Goal: Information Seeking & Learning: Check status

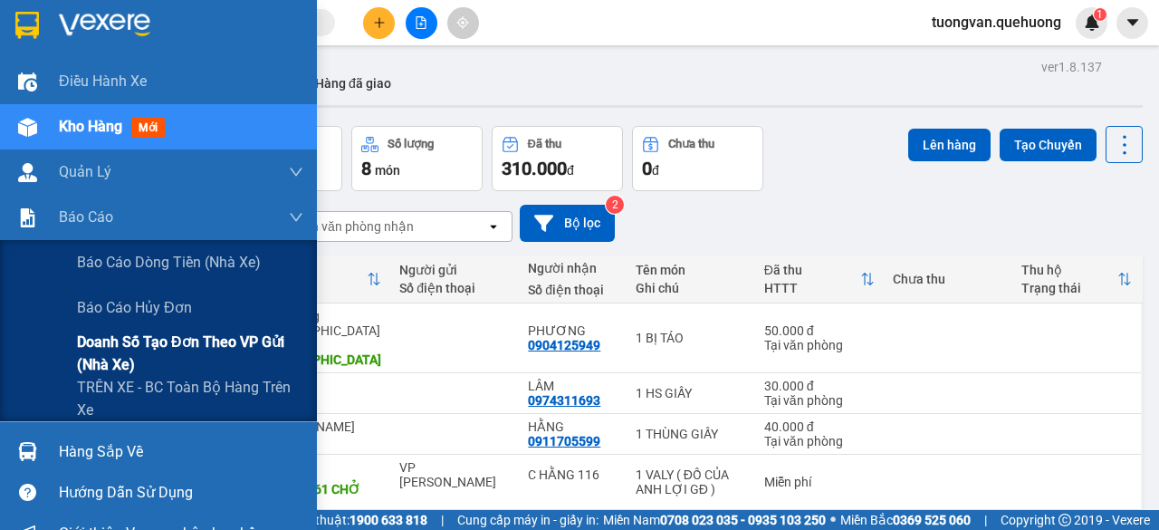
click at [143, 344] on span "Doanh số tạo đơn theo VP gửi (nhà xe)" at bounding box center [190, 353] width 226 height 45
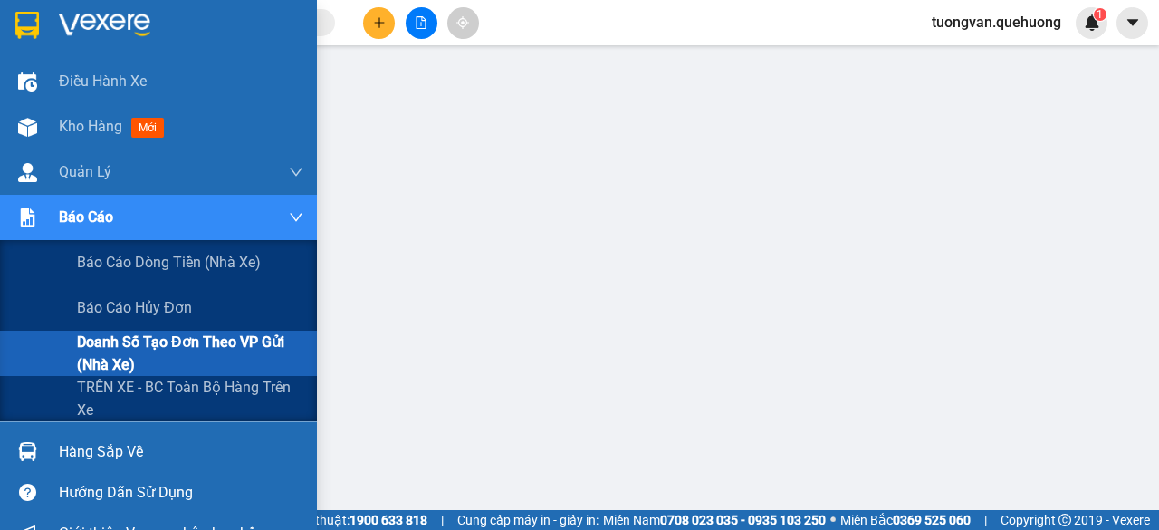
click at [181, 341] on span "Doanh số tạo đơn theo VP gửi (nhà xe)" at bounding box center [190, 353] width 226 height 45
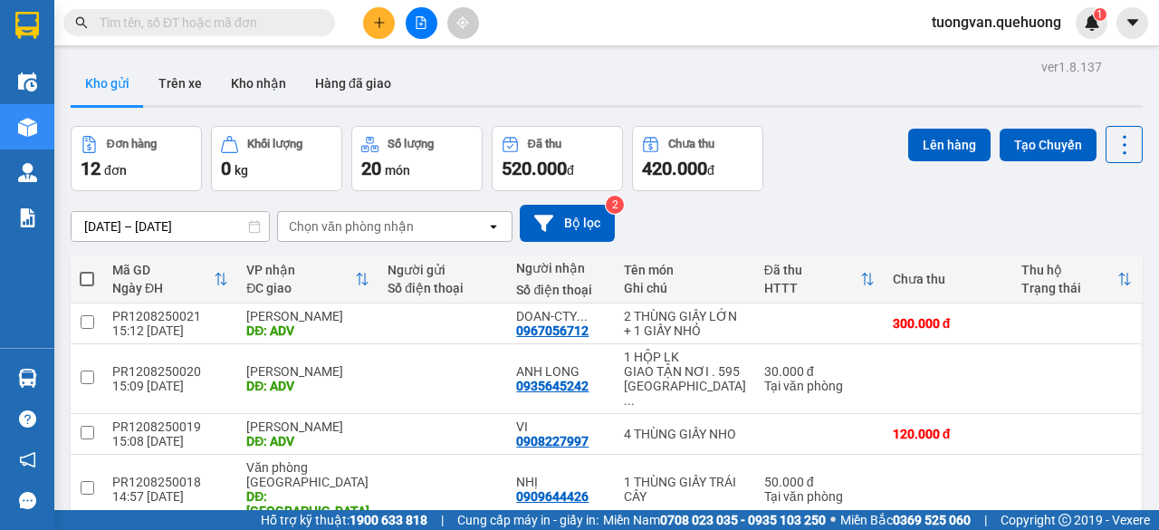
click at [499, 229] on icon "open" at bounding box center [493, 226] width 14 height 14
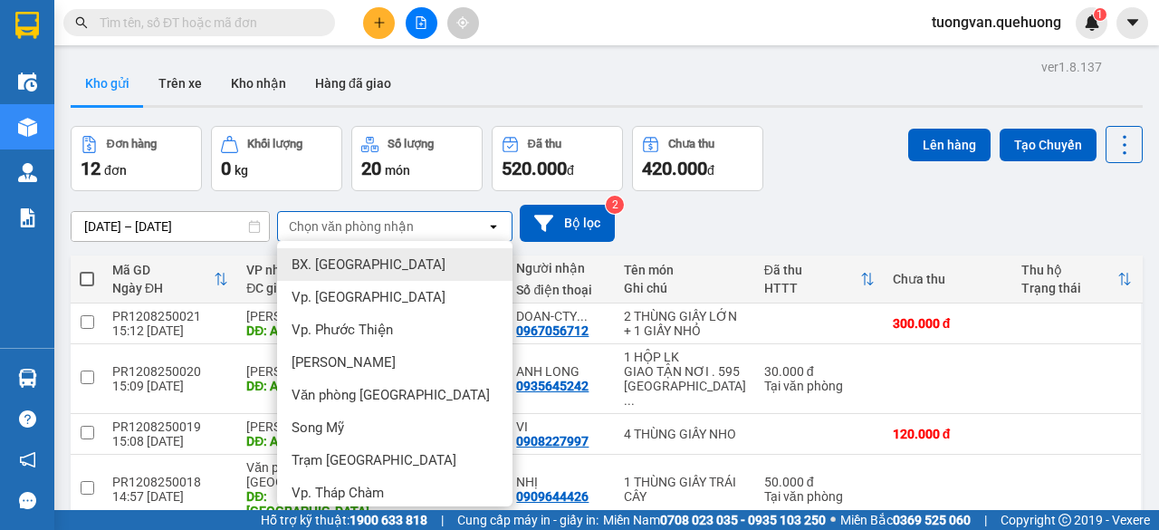
click at [555, 204] on div "[DATE] – [DATE] Press the down arrow key to interact with the calendar and sele…" at bounding box center [607, 223] width 1072 height 64
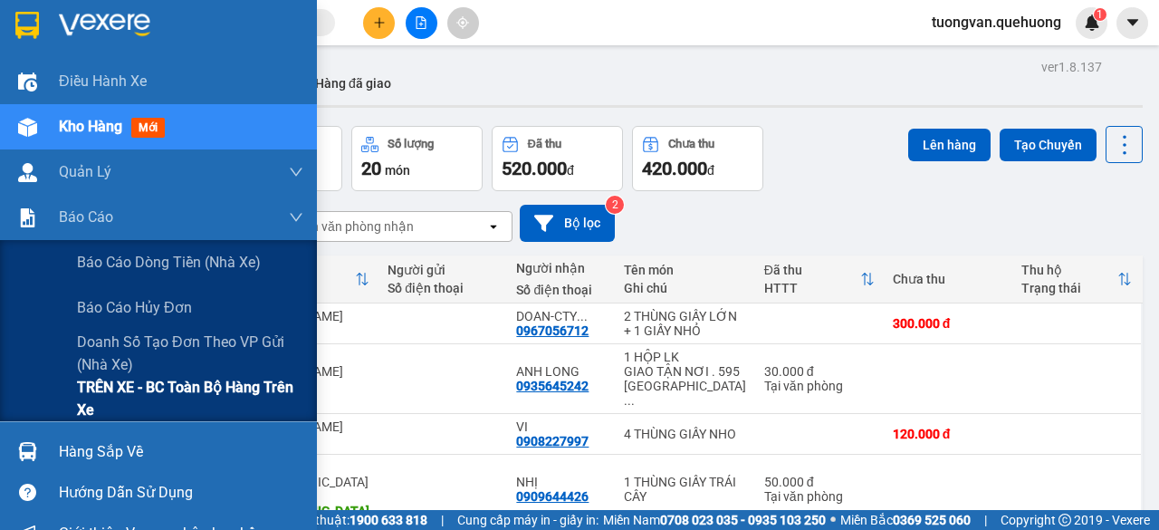
click at [167, 390] on span "TRÊN XE - BC toàn bộ hàng trên xe" at bounding box center [190, 398] width 226 height 45
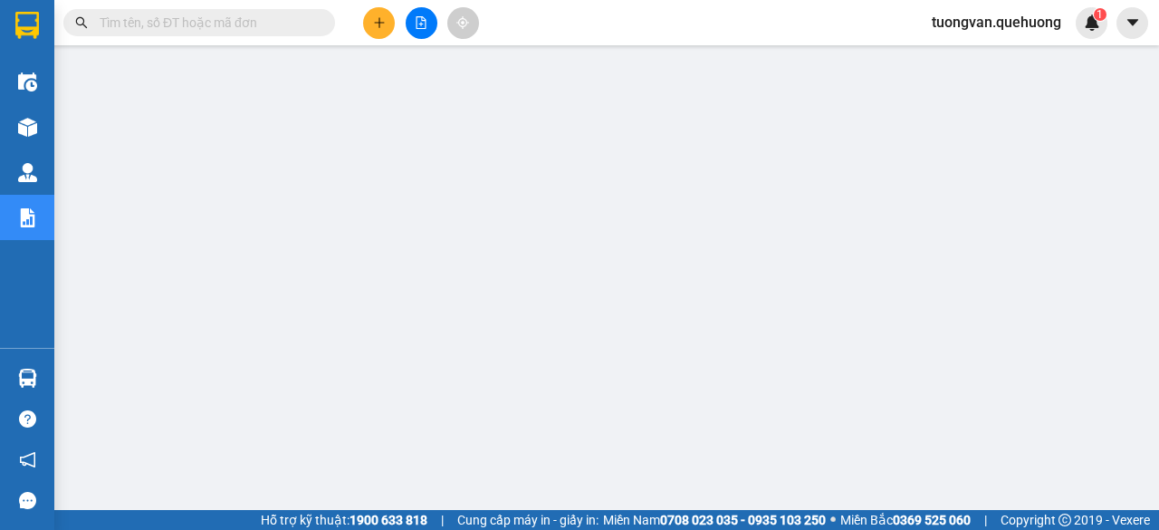
click at [555, 506] on div at bounding box center [1146, 516] width 0 height 0
